Goal: Entertainment & Leisure: Consume media (video, audio)

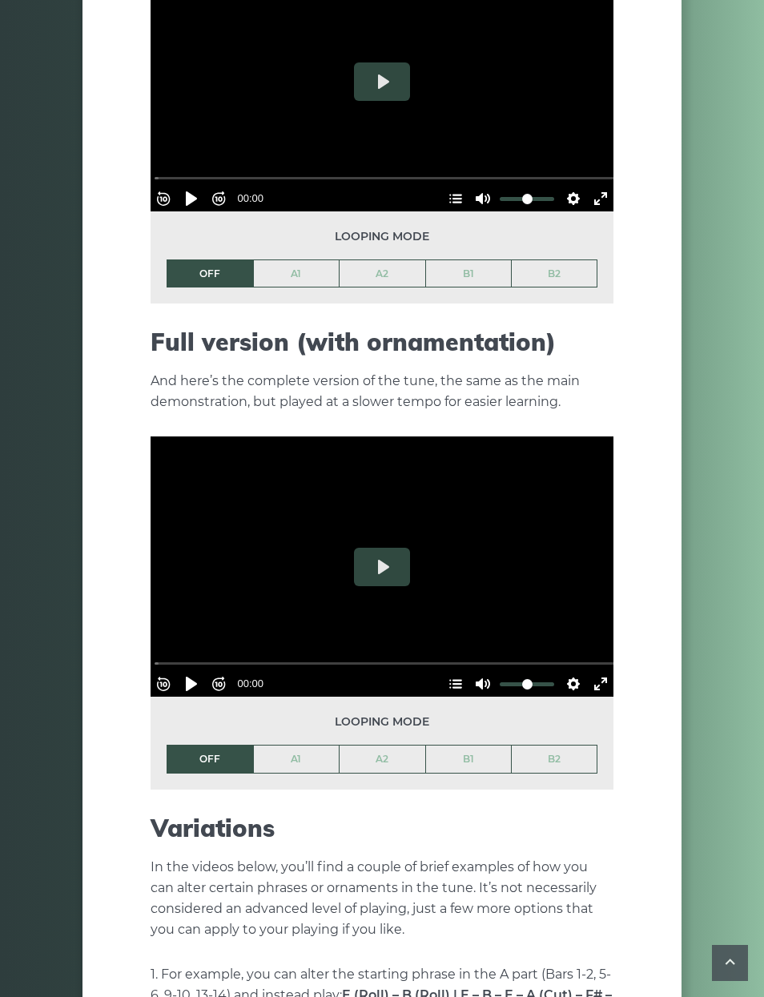
scroll to position [1757, 0]
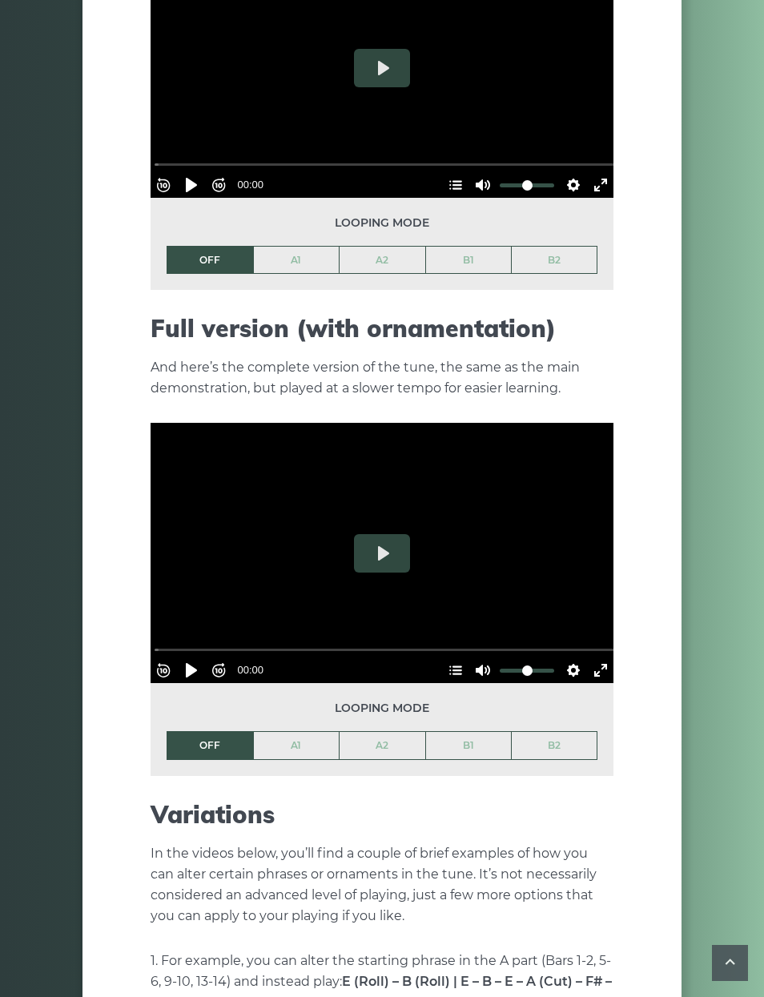
click at [388, 534] on button "Play" at bounding box center [382, 553] width 56 height 38
click at [386, 543] on button "Play" at bounding box center [382, 553] width 56 height 38
click at [379, 534] on button "Play" at bounding box center [382, 553] width 56 height 38
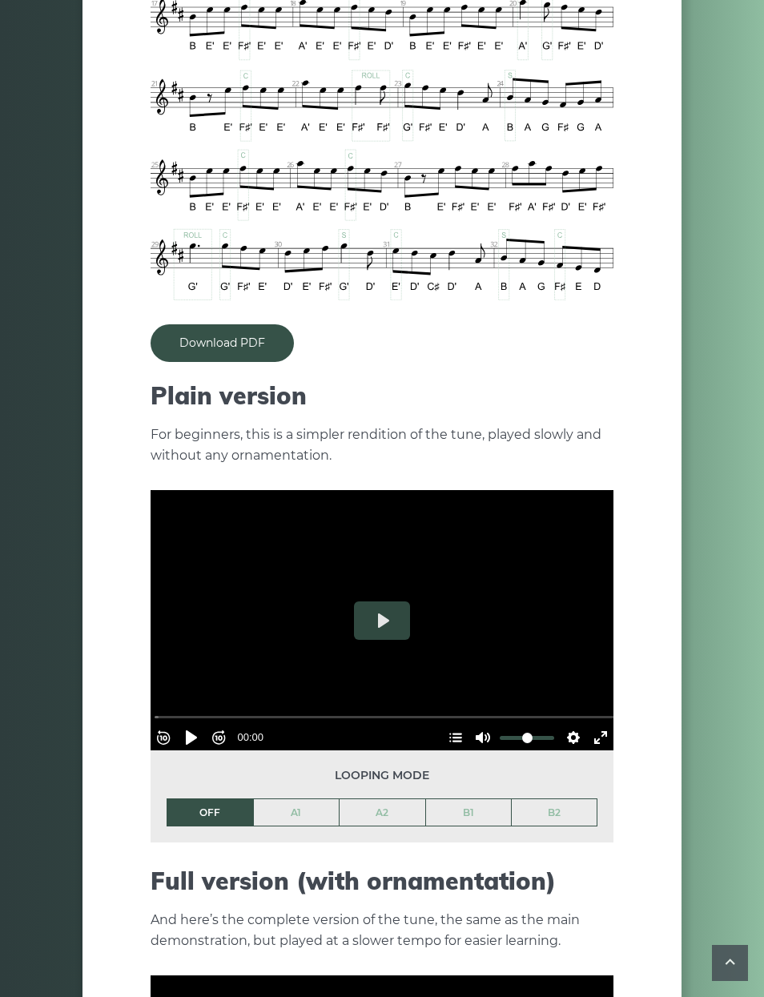
scroll to position [1196, 0]
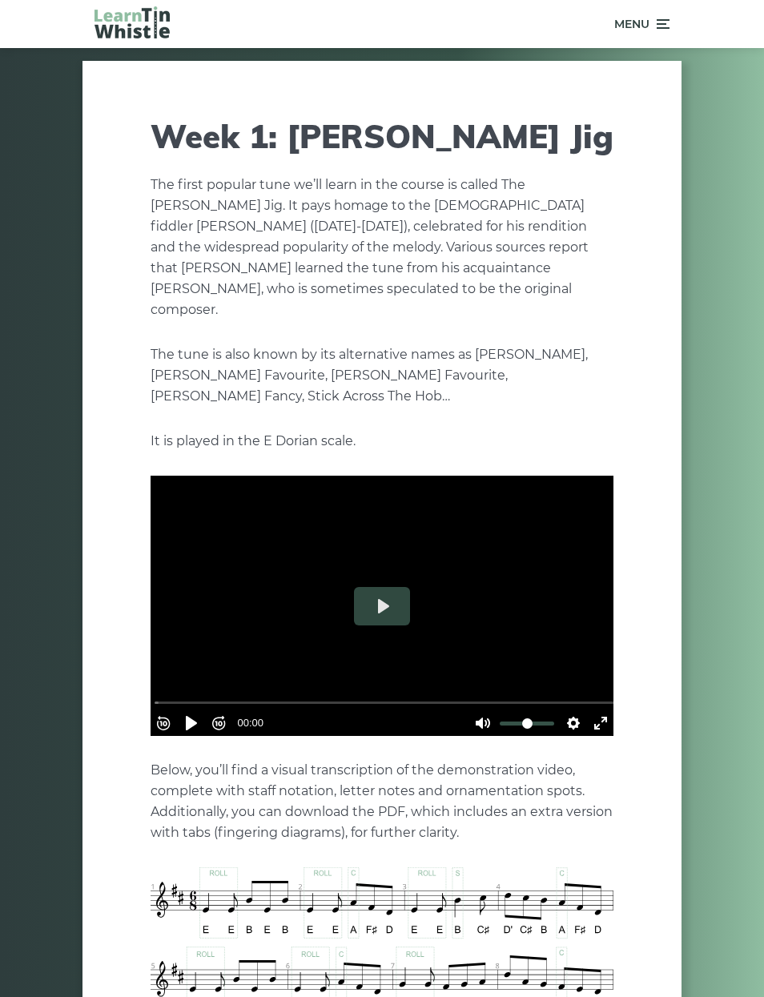
scroll to position [1817, 0]
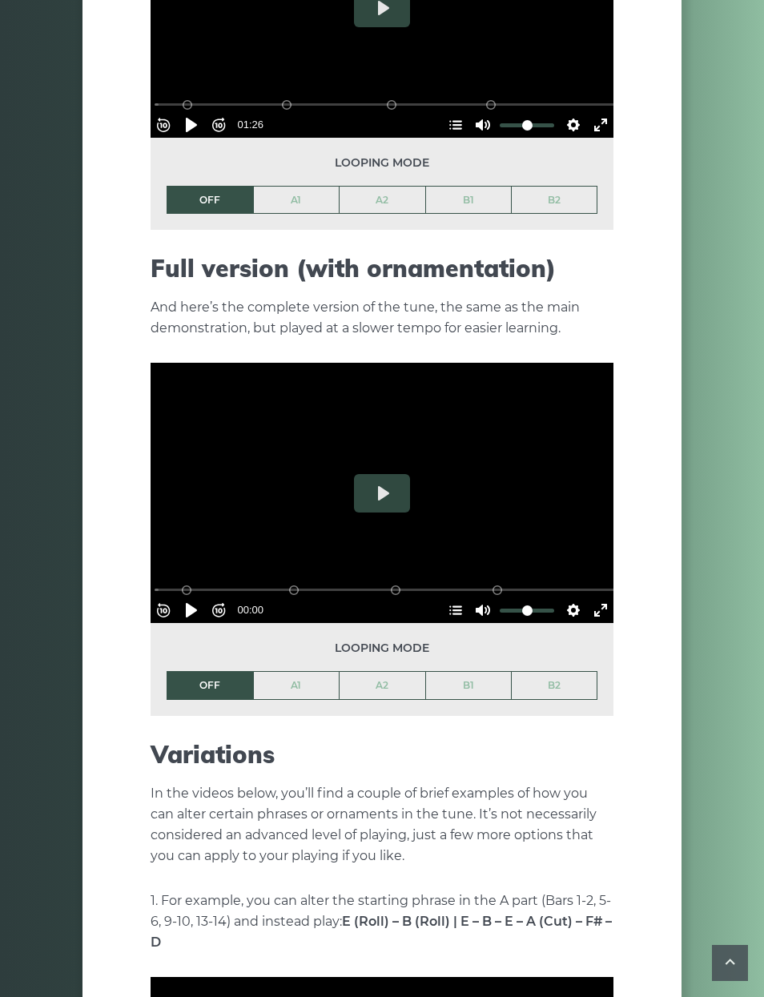
click at [380, 474] on button "Play" at bounding box center [382, 493] width 56 height 38
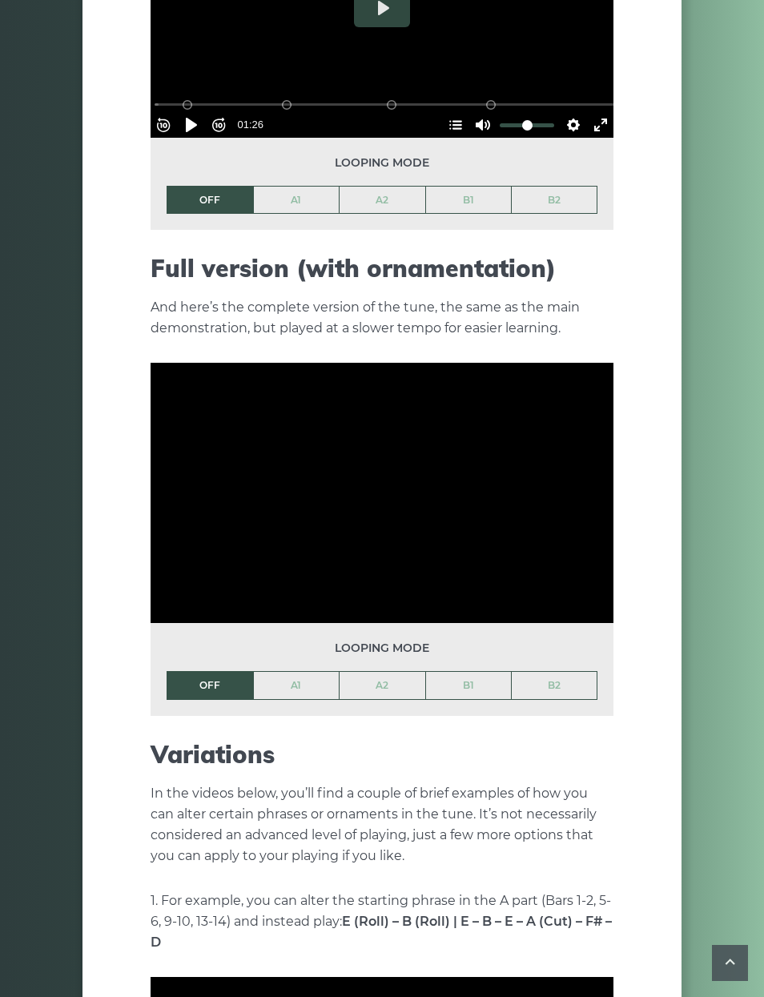
click at [290, 672] on link "A1" at bounding box center [297, 685] width 86 height 27
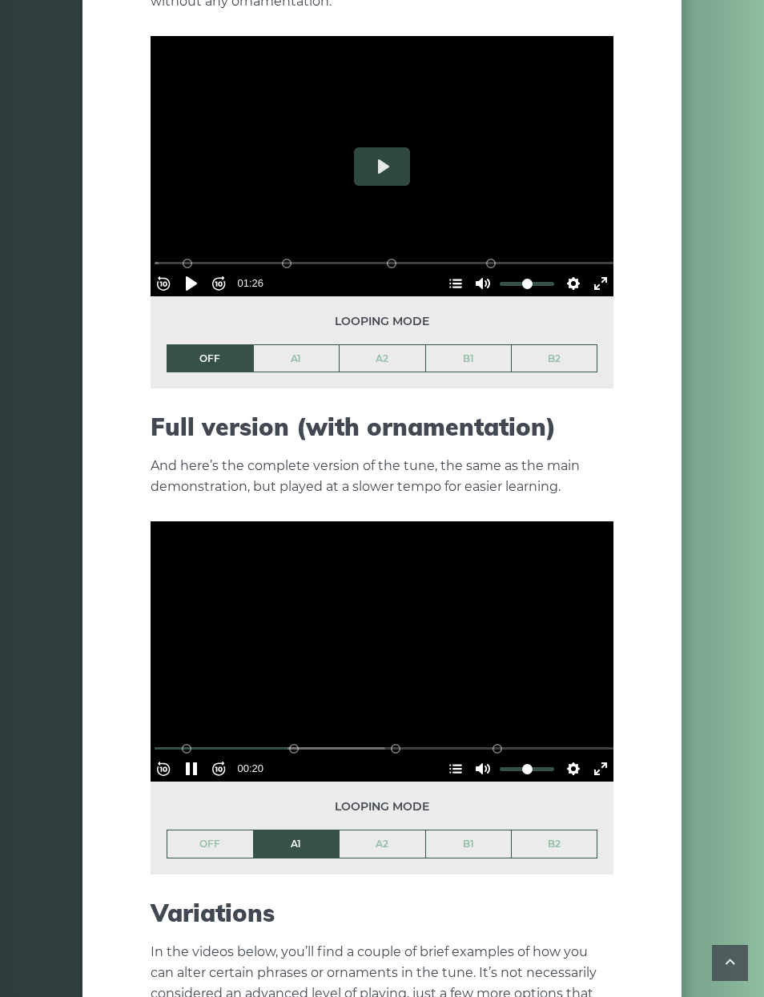
scroll to position [1725, 0]
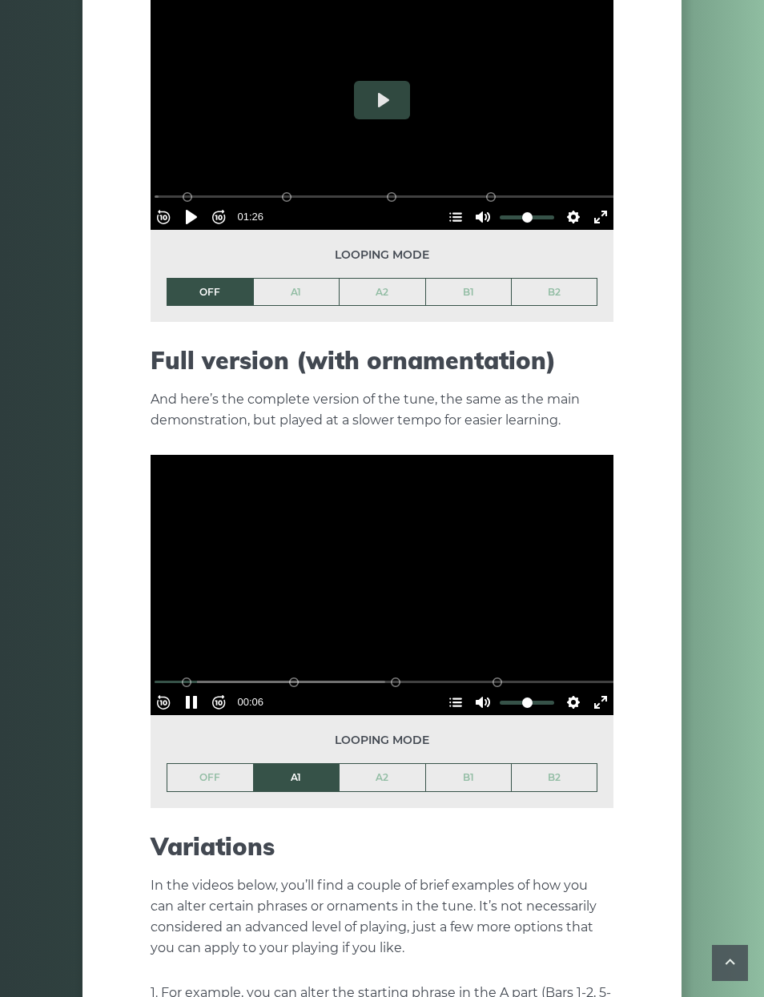
click at [199, 689] on button "Pause Play" at bounding box center [192, 702] width 26 height 26
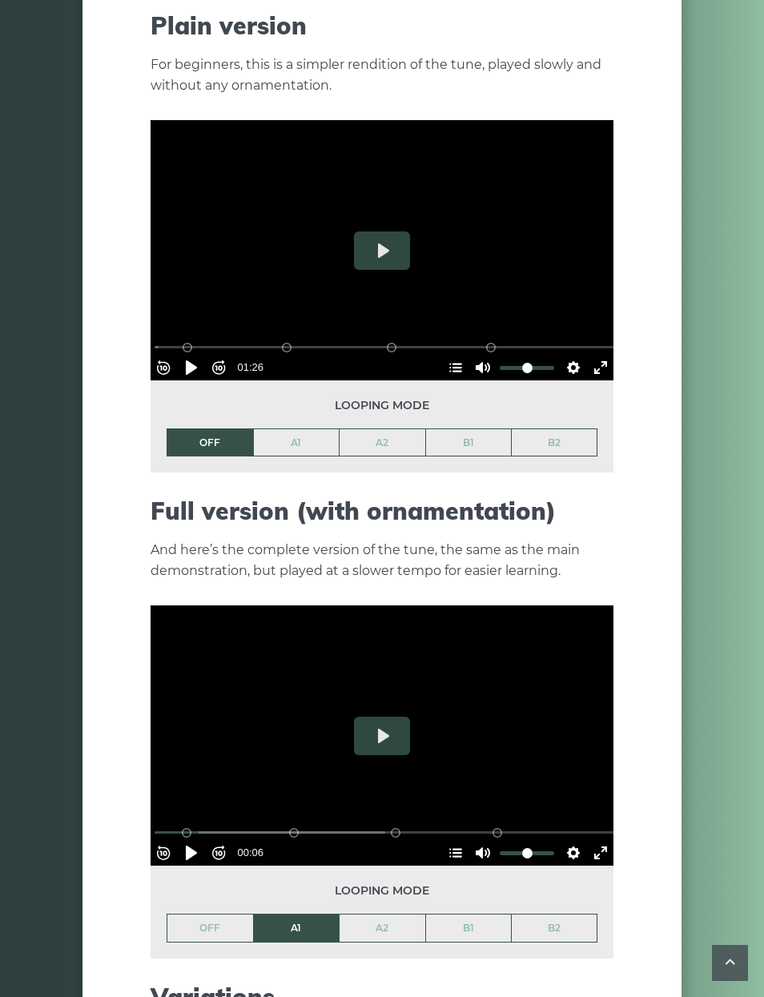
scroll to position [1635, 0]
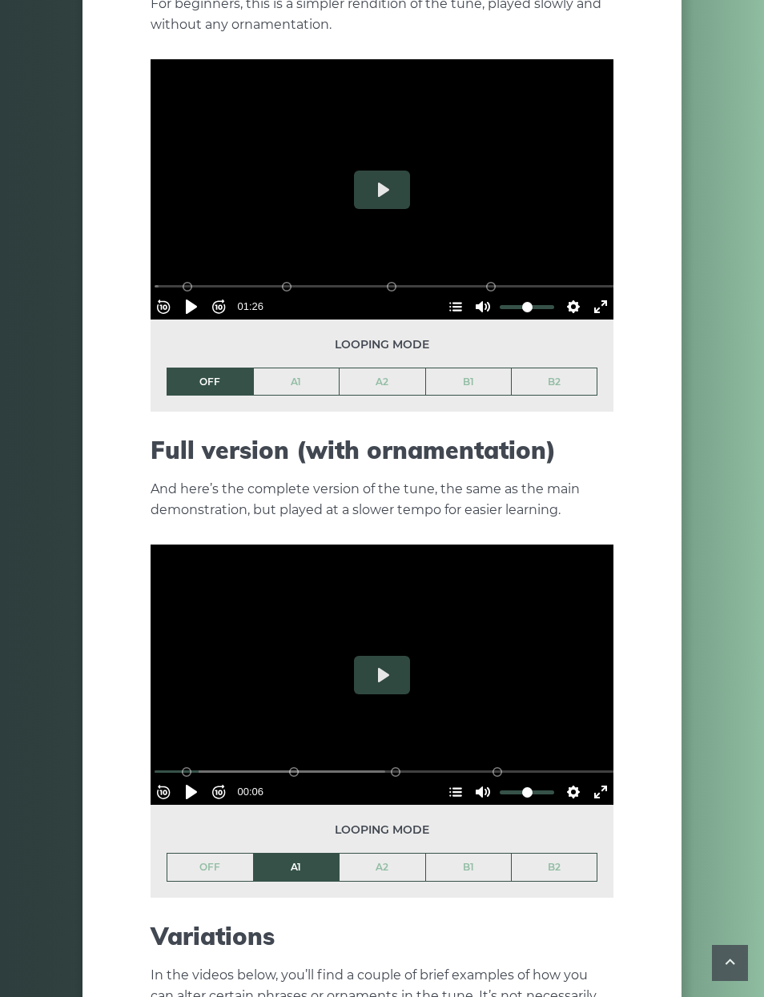
click at [392, 664] on button "Play" at bounding box center [382, 675] width 56 height 38
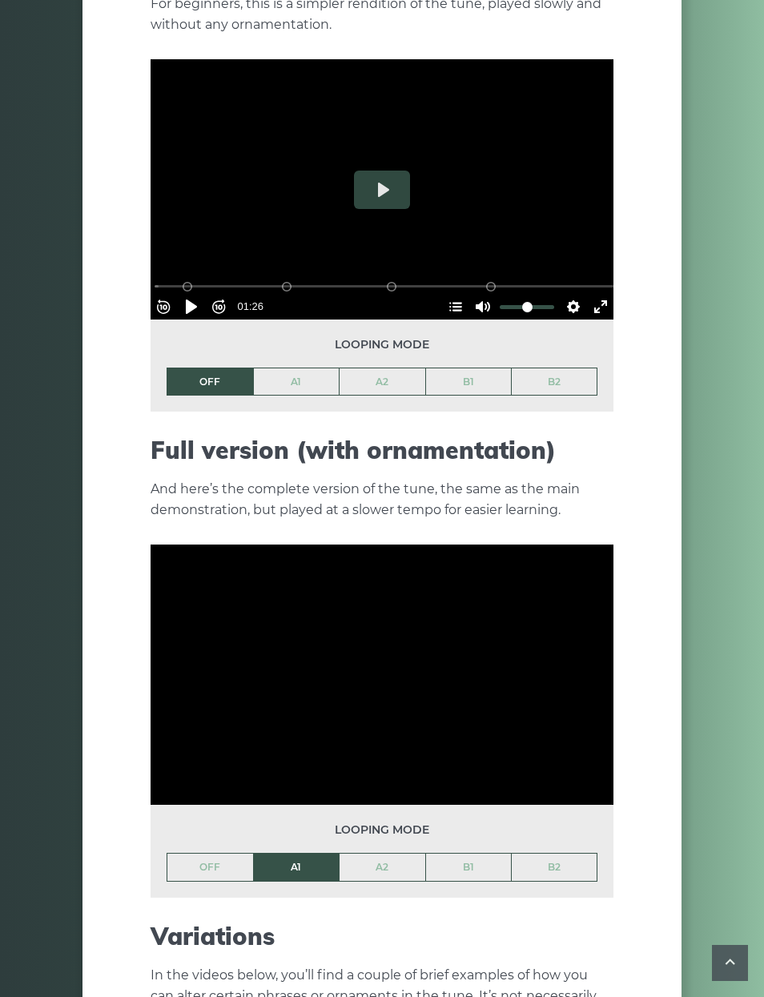
type input "*****"
click at [204, 779] on button "Pause Play" at bounding box center [192, 792] width 26 height 26
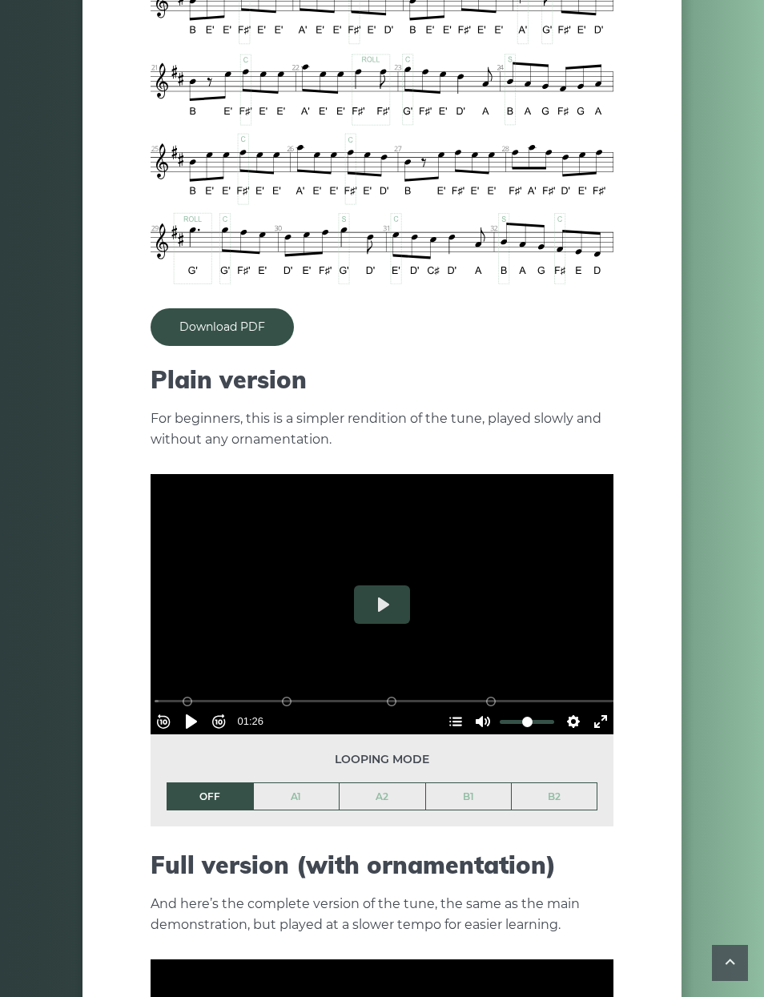
scroll to position [1220, 0]
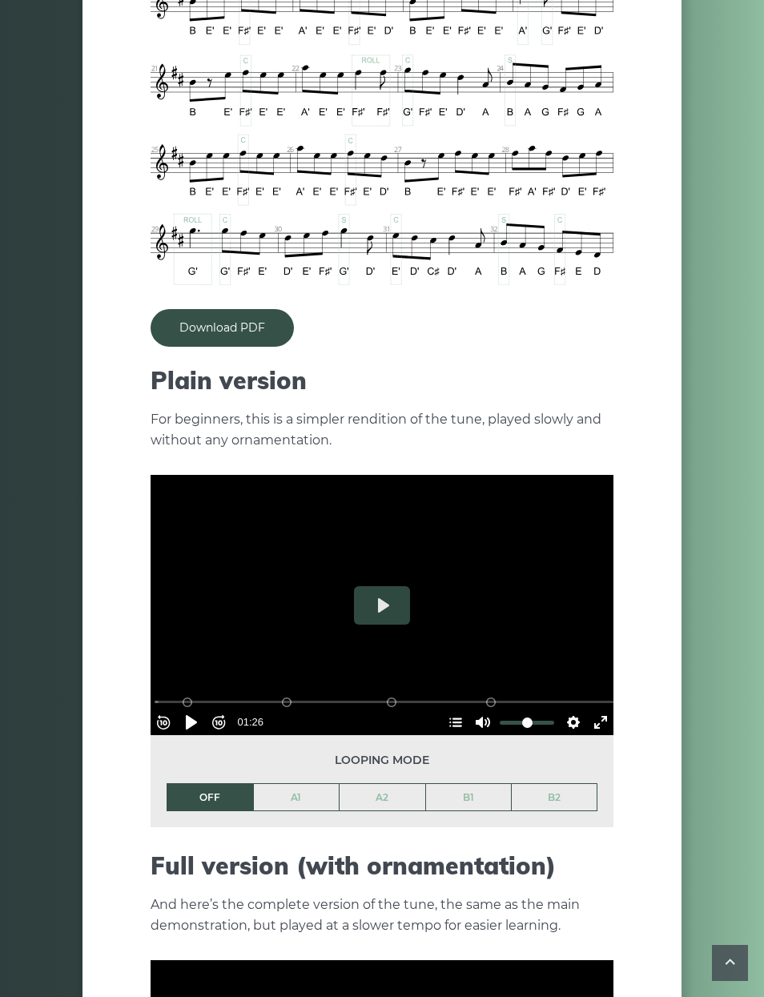
click at [387, 586] on button "Play" at bounding box center [382, 605] width 56 height 38
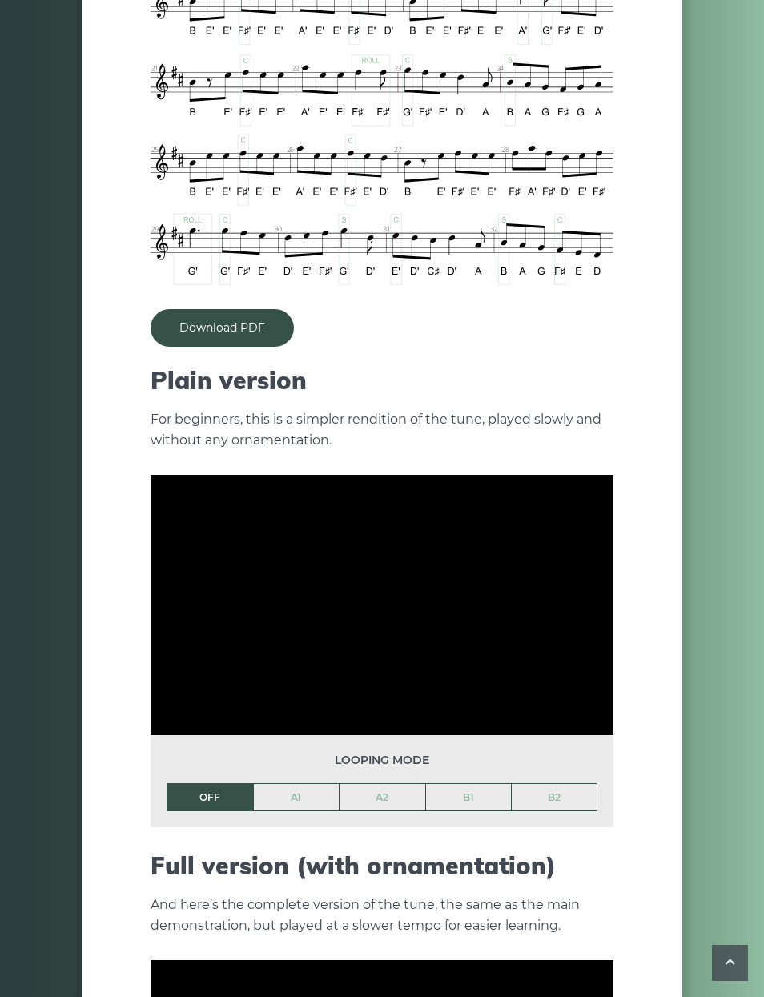
click at [307, 784] on link "A1" at bounding box center [297, 797] width 86 height 27
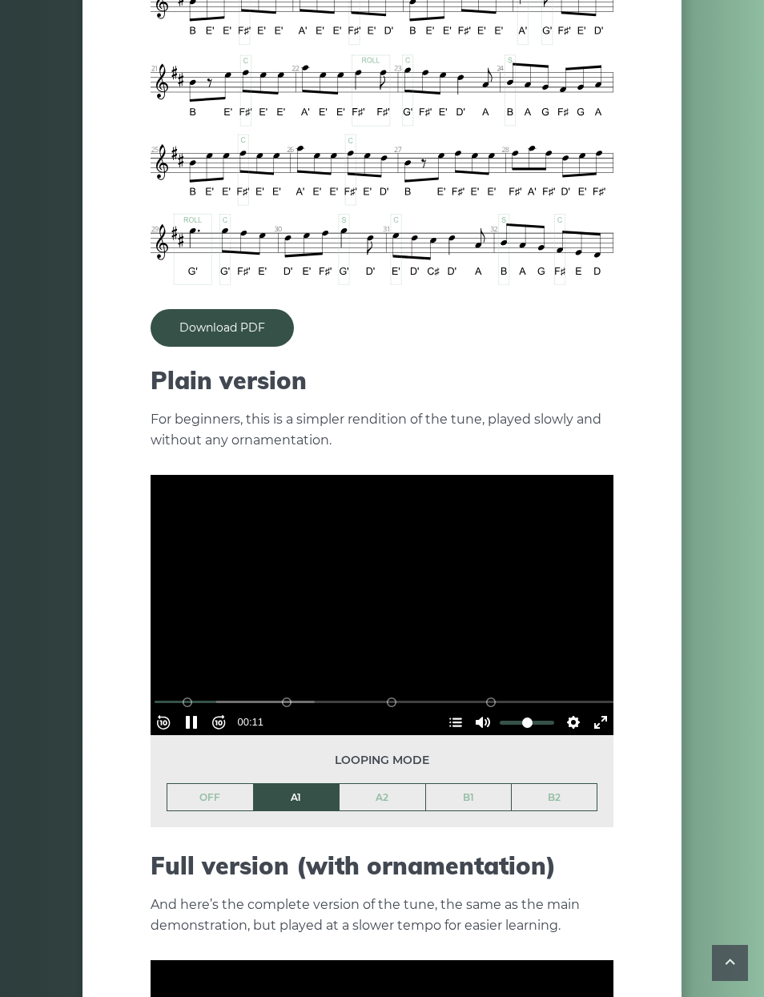
click at [215, 709] on button "Forward 10s" at bounding box center [219, 722] width 26 height 26
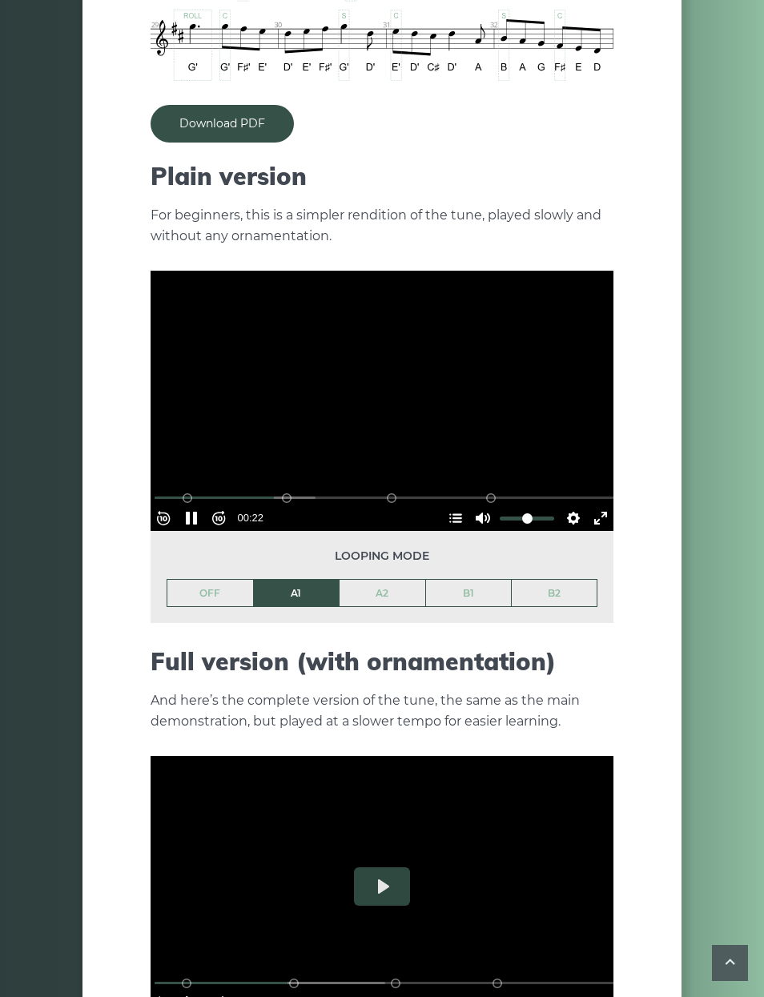
scroll to position [1428, 0]
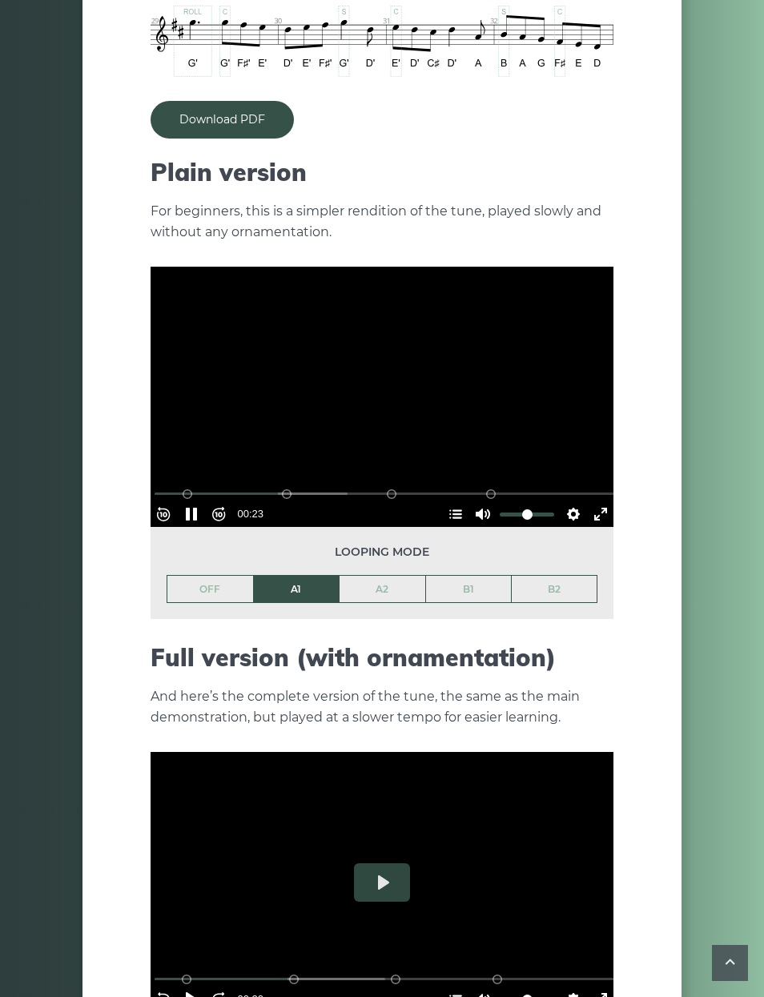
click at [195, 501] on button "Pause Play" at bounding box center [192, 514] width 26 height 26
type input "*****"
click at [401, 863] on button "Play" at bounding box center [382, 882] width 56 height 38
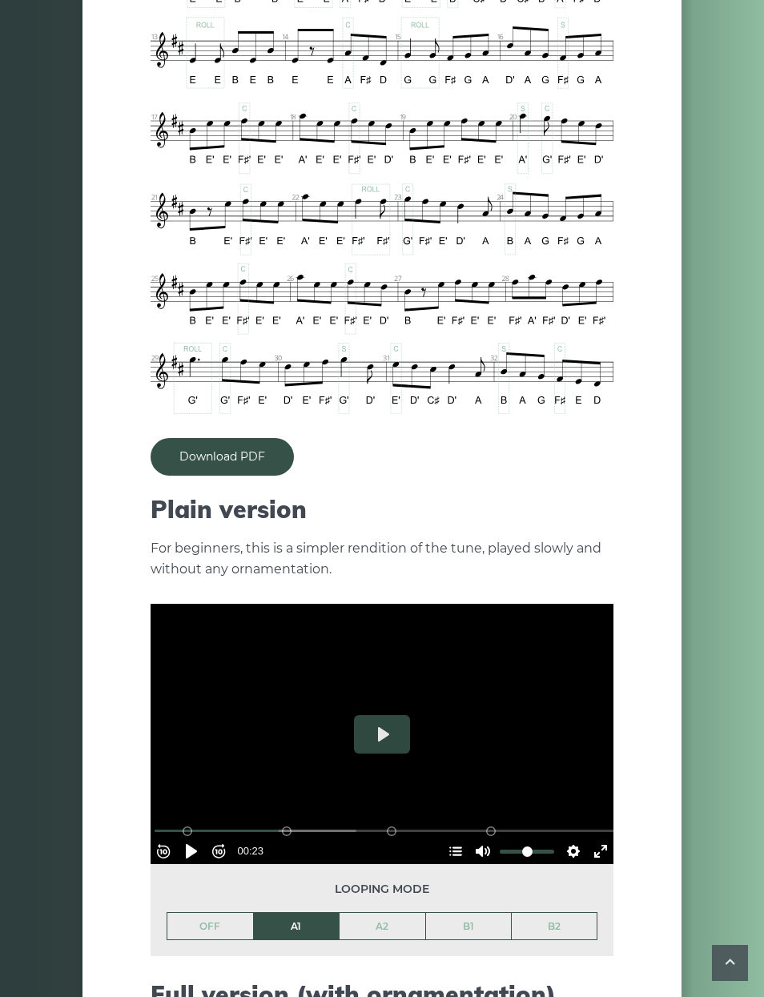
scroll to position [1069, 0]
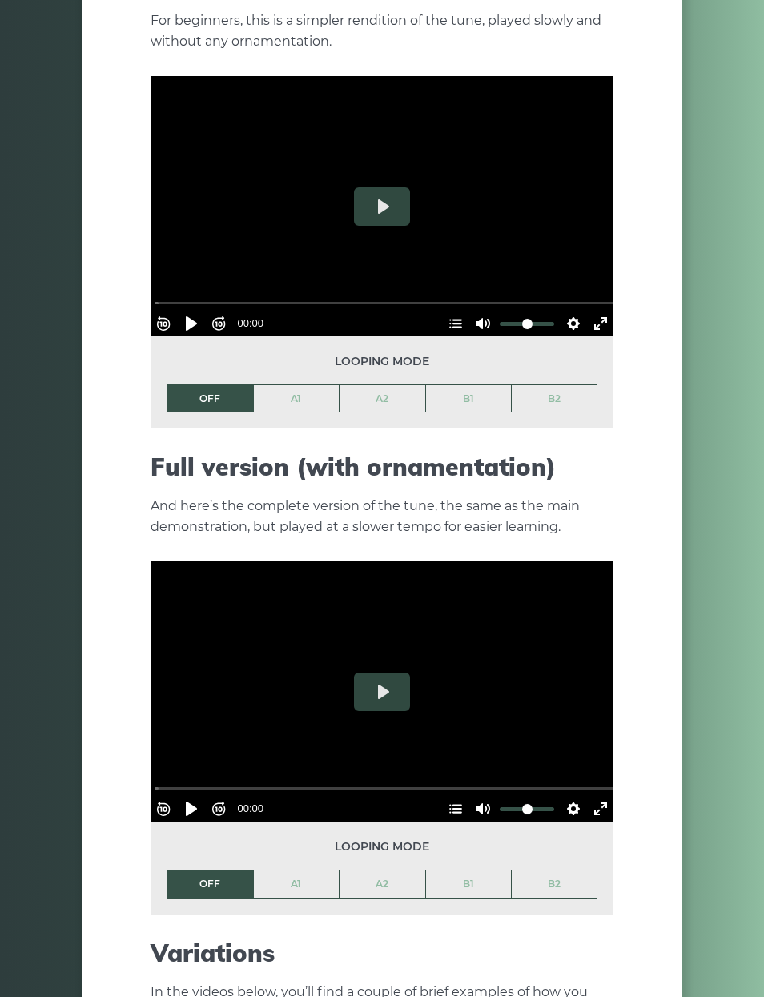
scroll to position [1618, 0]
click at [395, 673] on button "Play" at bounding box center [382, 692] width 56 height 38
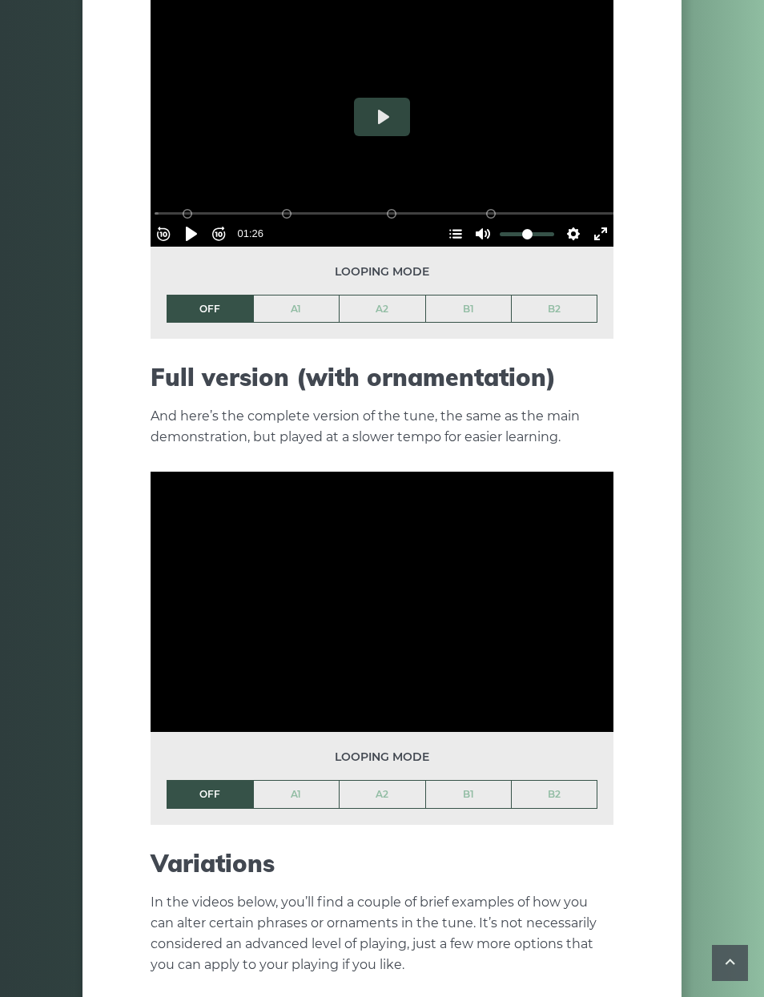
scroll to position [1710, 0]
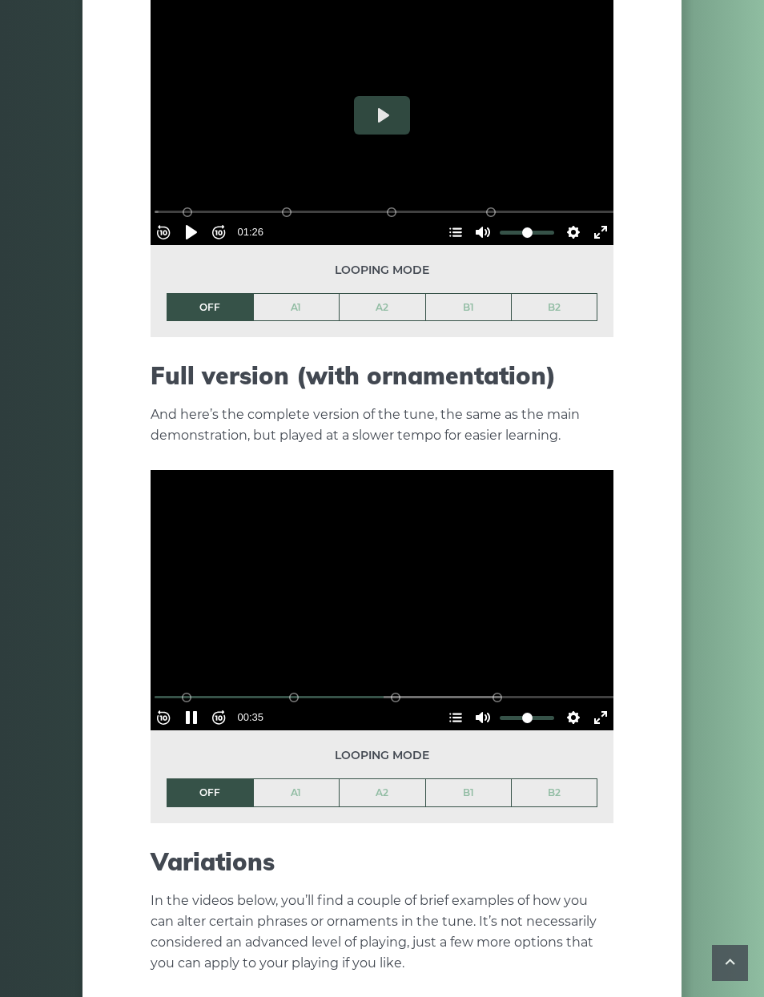
click at [200, 705] on button "Pause Play" at bounding box center [192, 718] width 26 height 26
type input "*****"
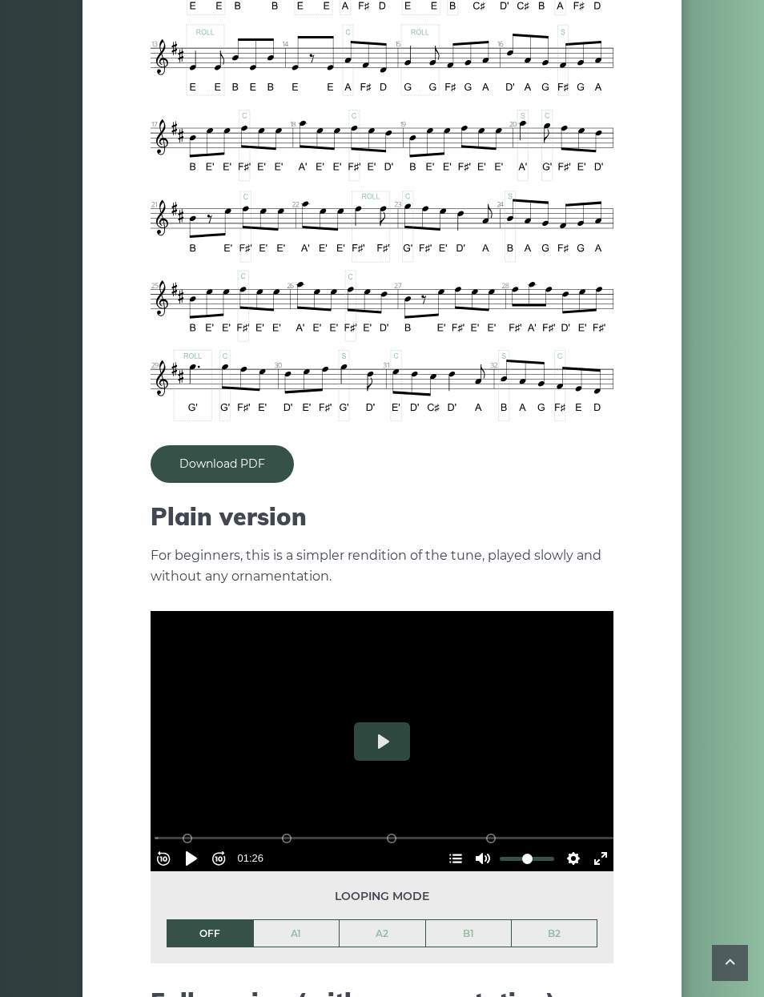
scroll to position [1035, 0]
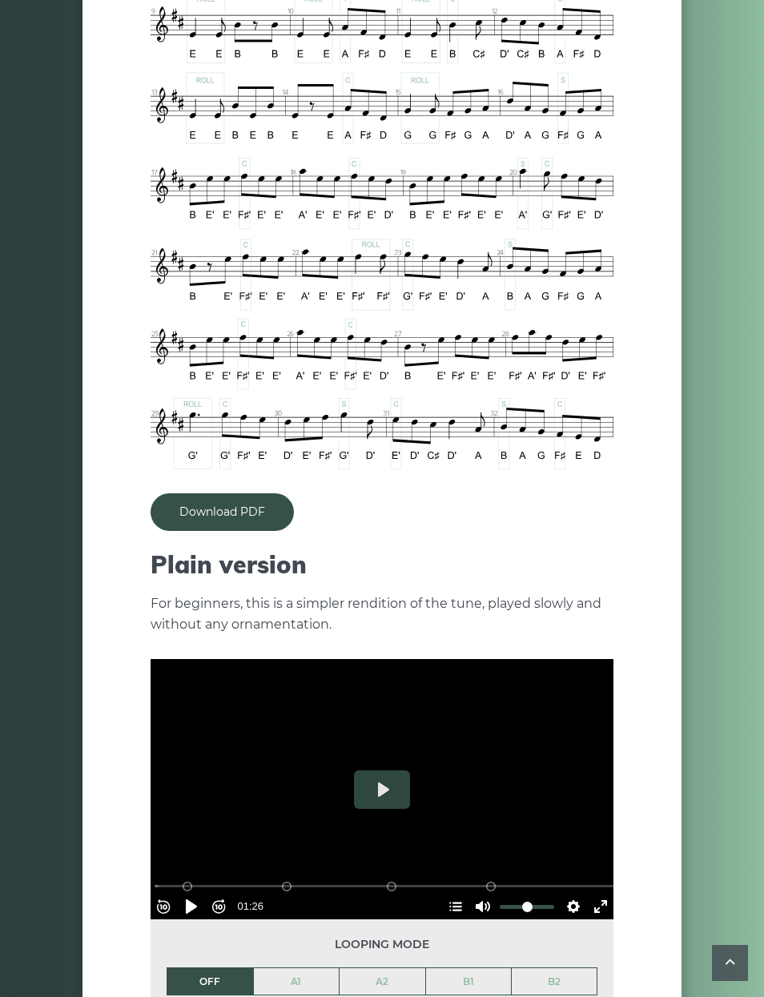
click at [648, 480] on div "Week 1: [PERSON_NAME] Jig The first popular tune we’ll learn in the course is c…" at bounding box center [381, 883] width 599 height 3669
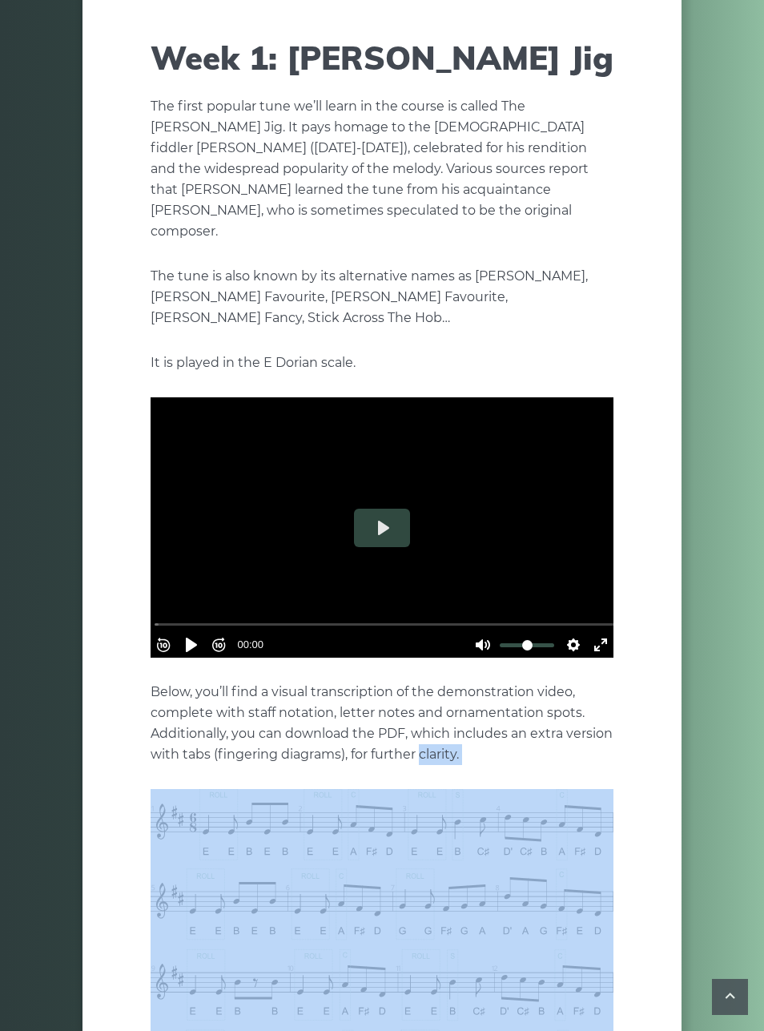
scroll to position [0, 0]
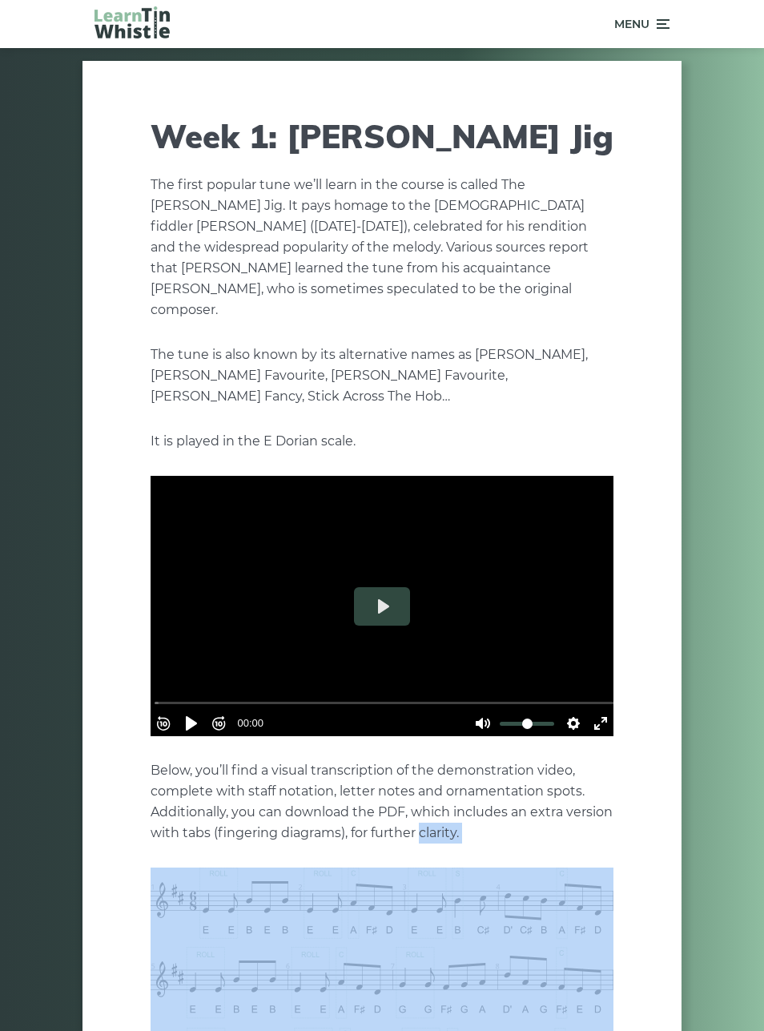
click at [635, 24] on span "Menu" at bounding box center [631, 24] width 35 height 40
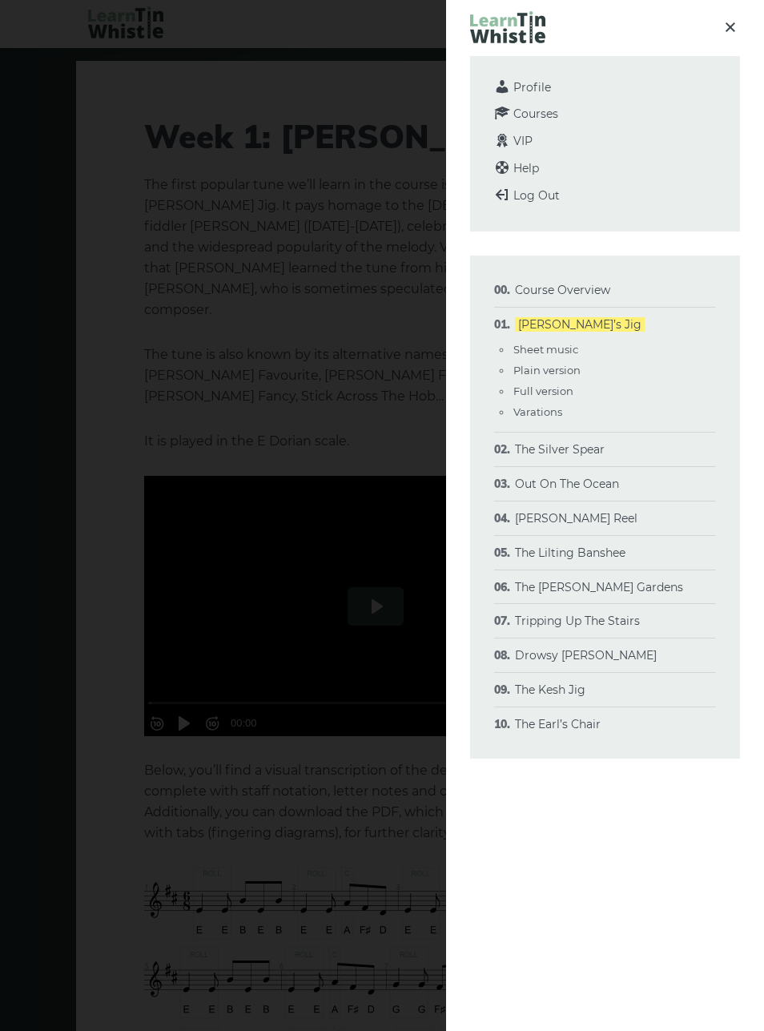
click at [597, 452] on link "The Silver Spear" at bounding box center [560, 449] width 90 height 14
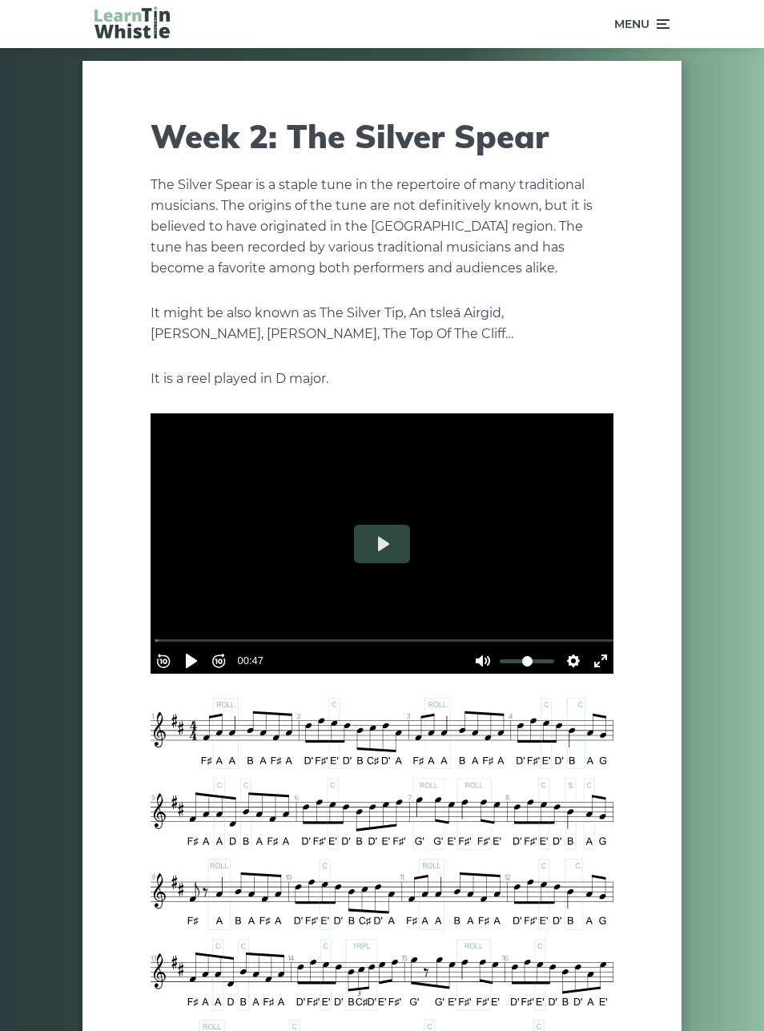
click at [380, 528] on button "Play" at bounding box center [382, 544] width 56 height 38
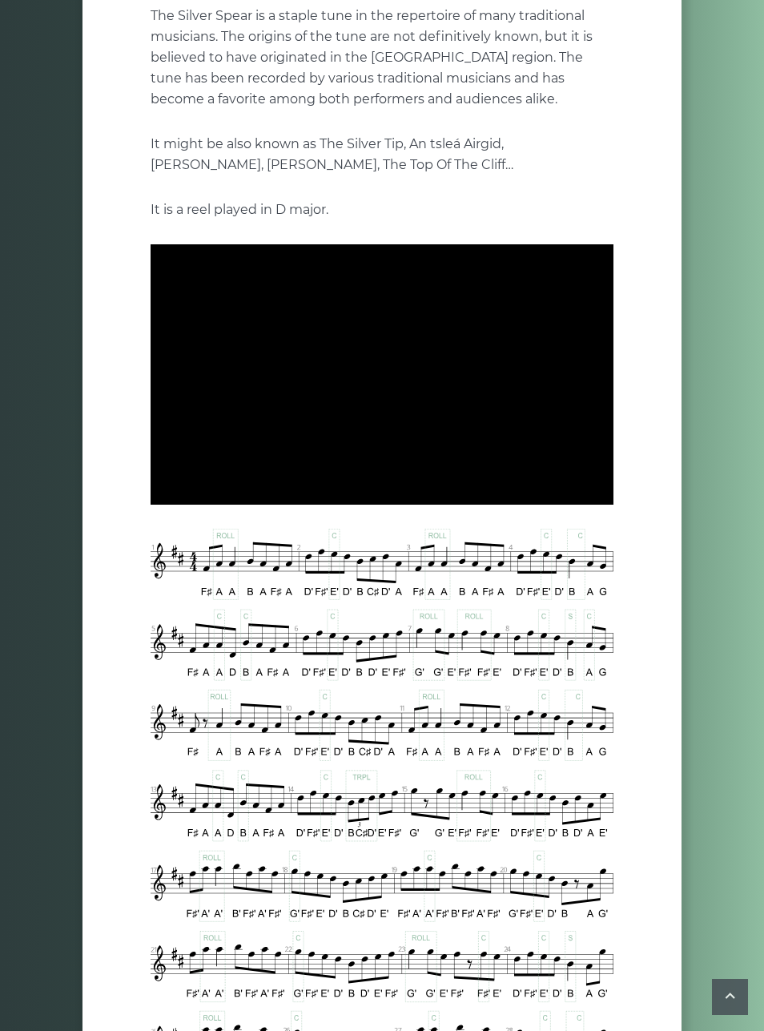
scroll to position [170, 0]
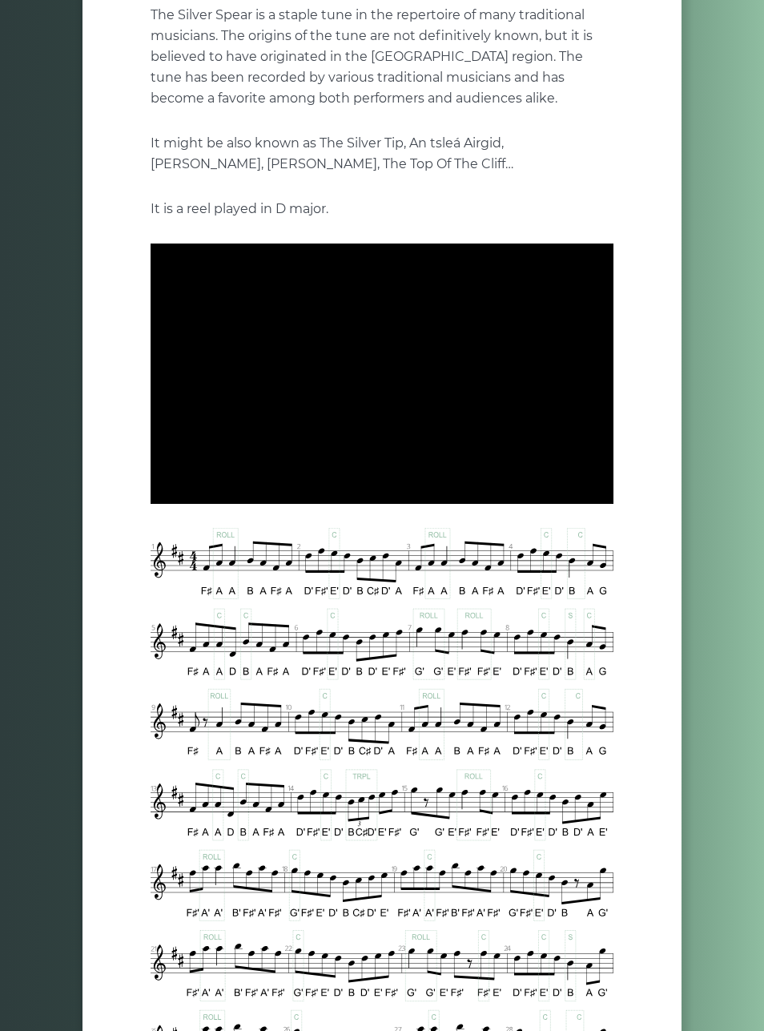
type input "***"
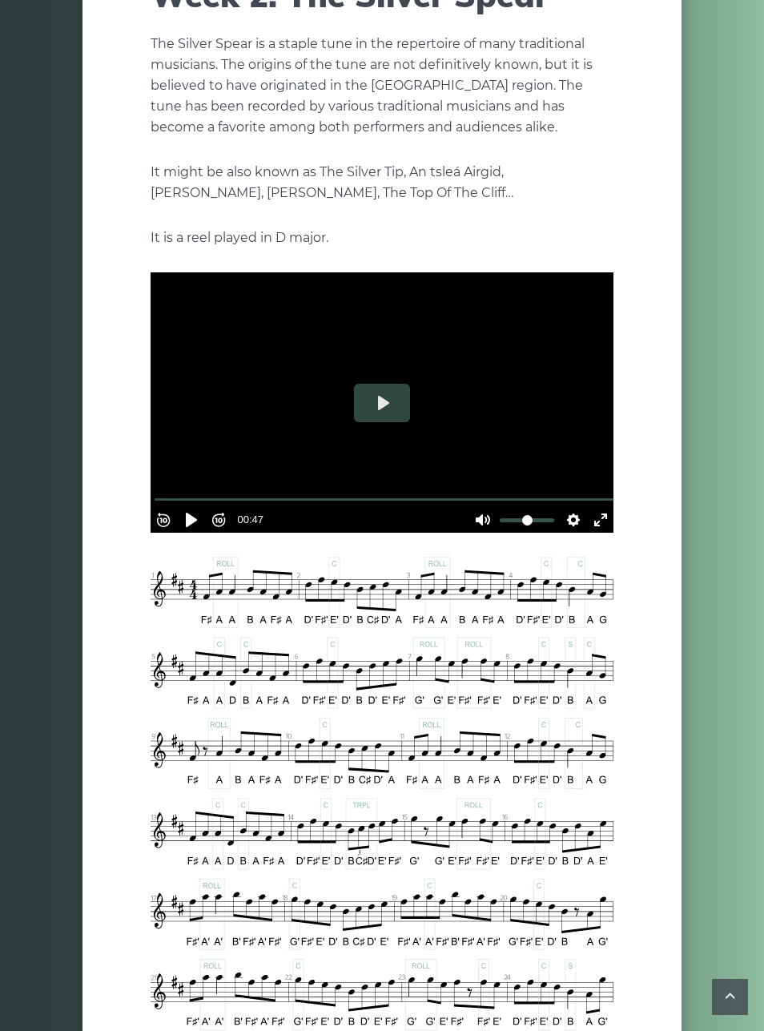
scroll to position [0, 0]
